Goal: Navigation & Orientation: Understand site structure

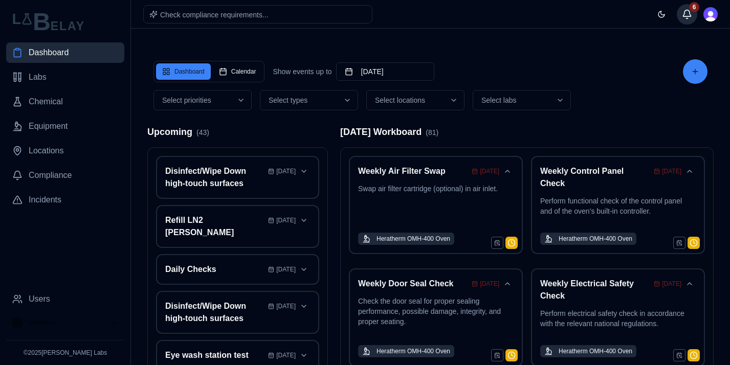
click at [688, 15] on button "6" at bounding box center [686, 14] width 20 height 20
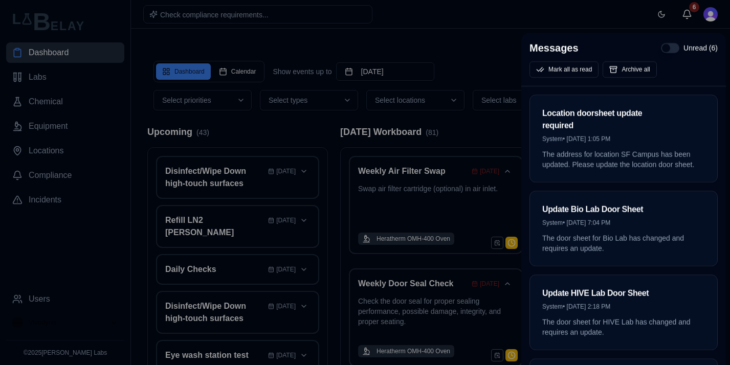
click at [56, 217] on div at bounding box center [365, 182] width 730 height 365
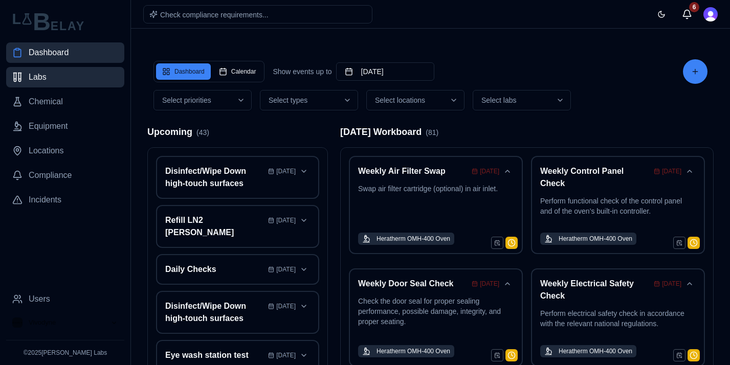
click at [69, 79] on link "Labs" at bounding box center [65, 77] width 118 height 20
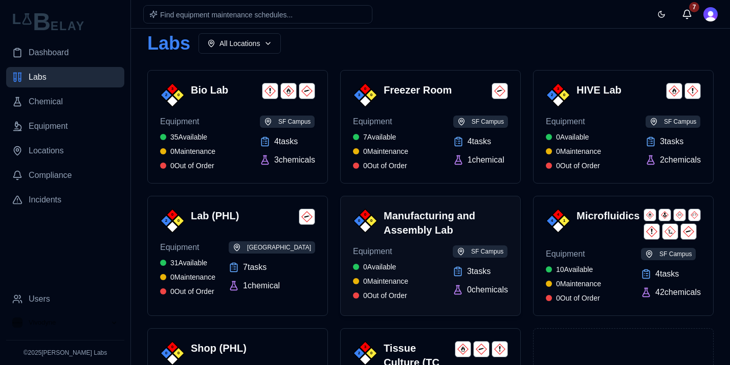
scroll to position [21, 0]
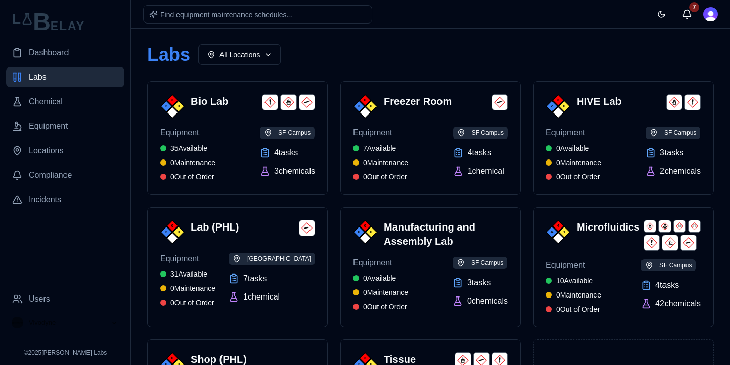
click at [267, 37] on div "Labs All Locations 3 2 0 Bio Lab Equipment 35 Available 0 Maintenance 0 Out of …" at bounding box center [430, 258] width 582 height 476
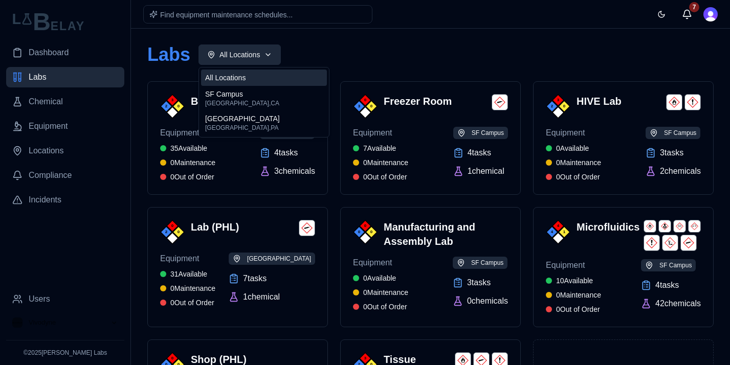
click at [267, 52] on html "Dashboard Labs Chemical Equipment Locations Compliance Incidents Users Vivodyne…" at bounding box center [365, 241] width 730 height 525
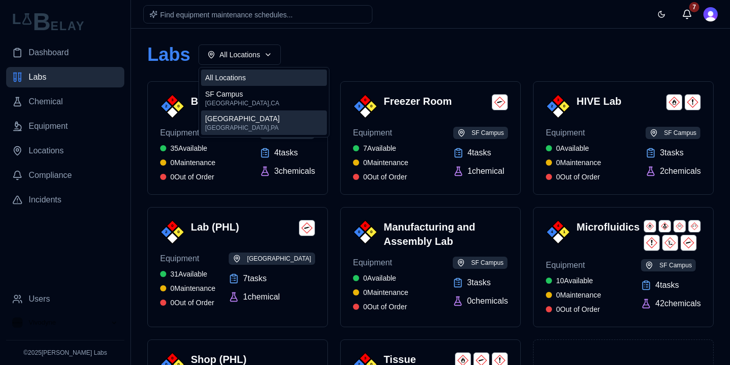
click at [260, 120] on div "[GEOGRAPHIC_DATA] [GEOGRAPHIC_DATA] , [GEOGRAPHIC_DATA]" at bounding box center [264, 122] width 126 height 25
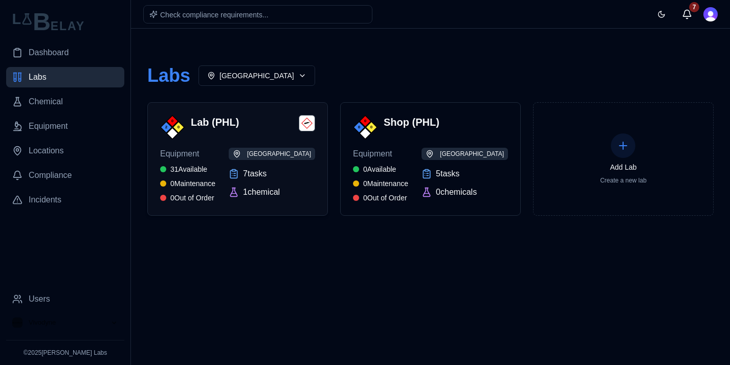
click at [238, 194] on div "Equipment 31 Available 0 Maintenance 0 Out of Order PHL Campus 7 task s 1 chemi…" at bounding box center [237, 175] width 155 height 55
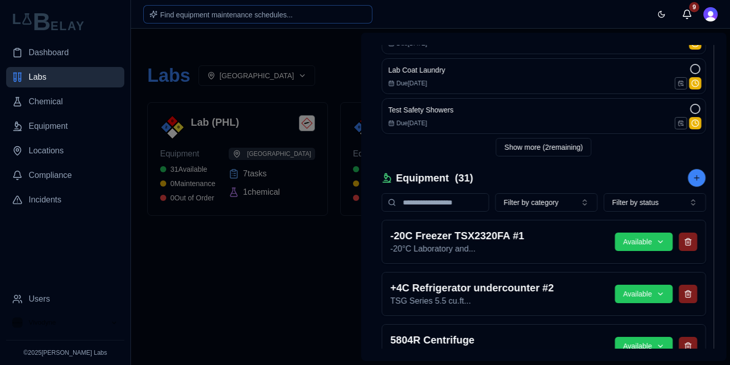
scroll to position [305, 0]
click at [689, 14] on button "9" at bounding box center [686, 14] width 20 height 20
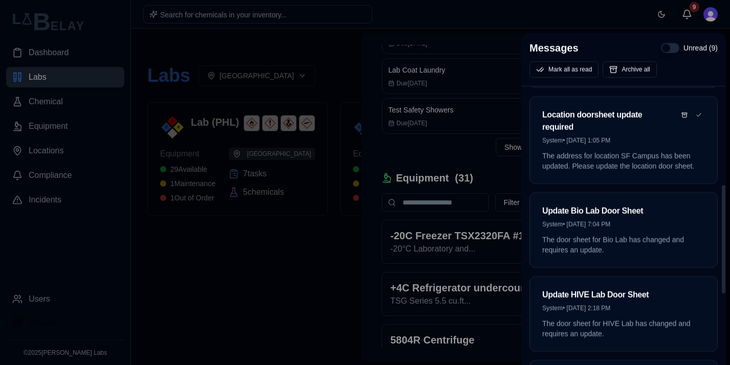
scroll to position [271, 0]
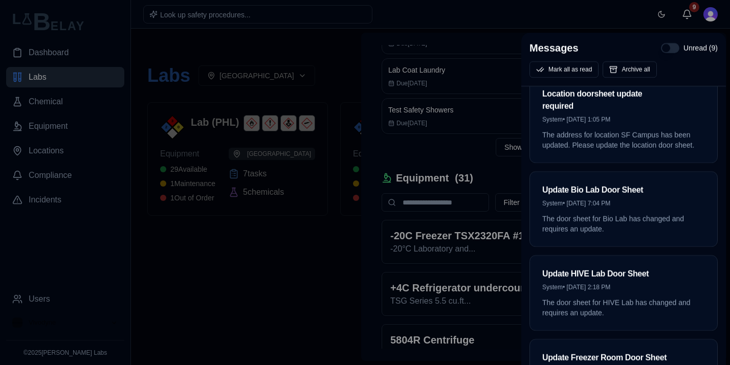
click at [231, 256] on div at bounding box center [365, 182] width 730 height 365
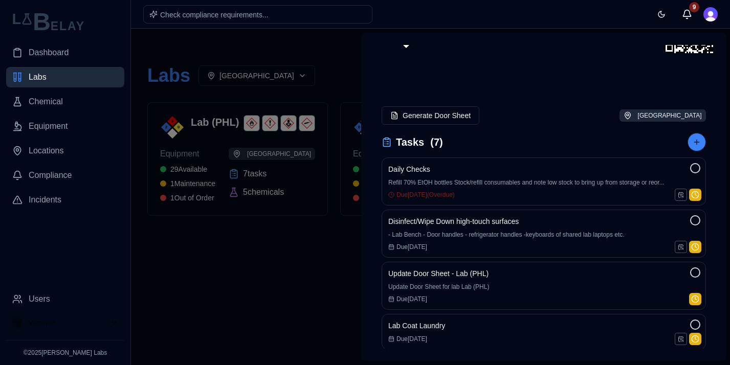
scroll to position [0, 0]
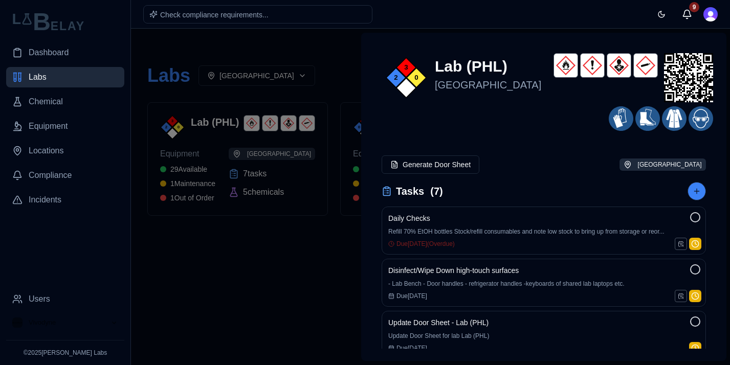
click at [277, 284] on div at bounding box center [365, 197] width 730 height 336
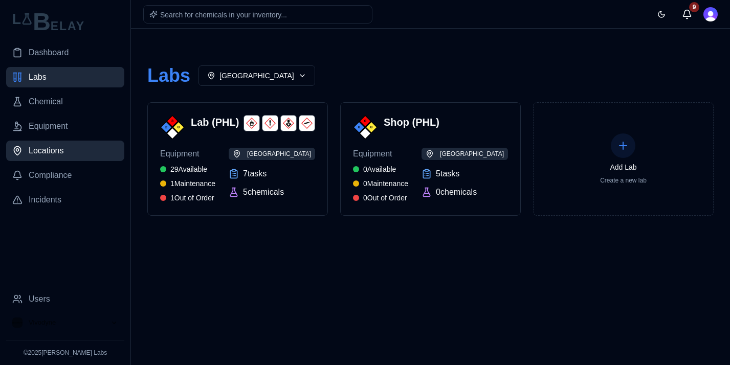
click at [56, 153] on span "Locations" at bounding box center [46, 151] width 35 height 12
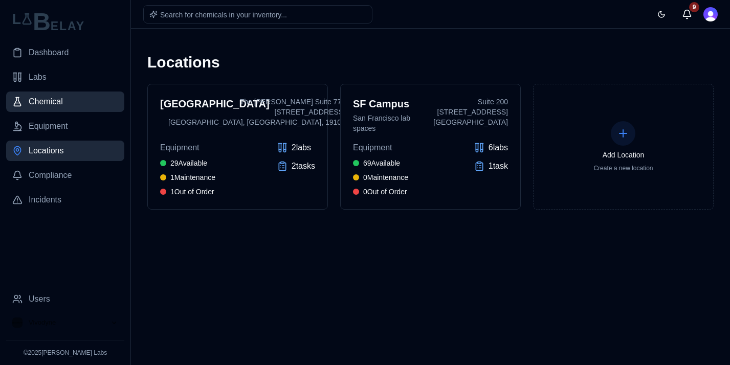
click at [66, 96] on link "Chemical" at bounding box center [65, 102] width 118 height 20
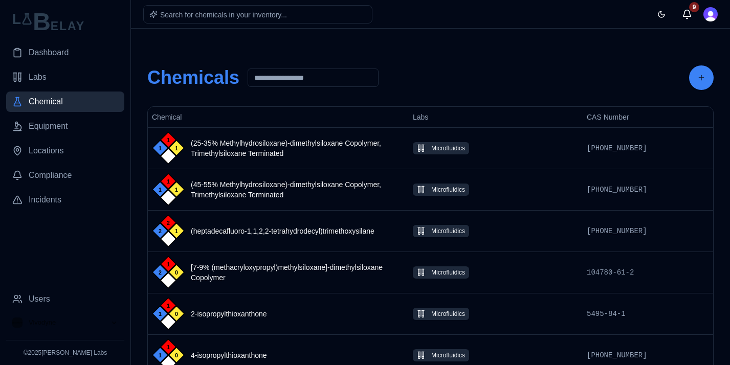
click at [56, 62] on nav "Dashboard Labs Chemical Equipment Locations Compliance Incidents" at bounding box center [65, 165] width 118 height 246
click at [64, 53] on span "Dashboard" at bounding box center [49, 53] width 40 height 12
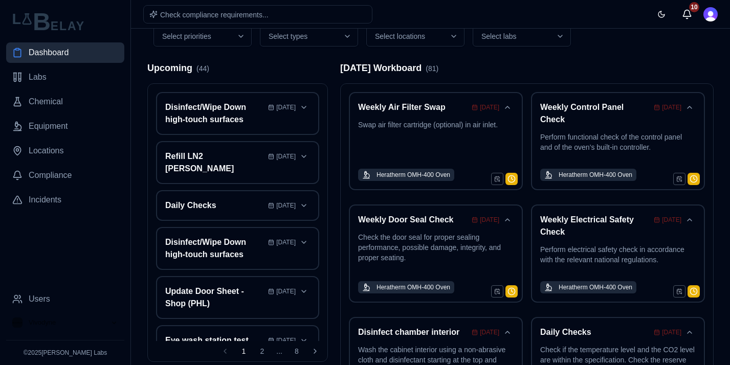
scroll to position [61, 0]
